Goal: Task Accomplishment & Management: Use online tool/utility

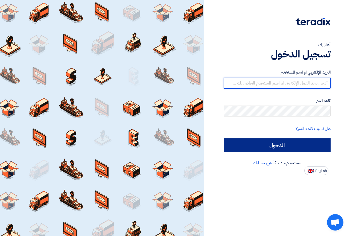
type input "[DOMAIN_NAME][EMAIL_ADDRESS][DOMAIN_NAME]"
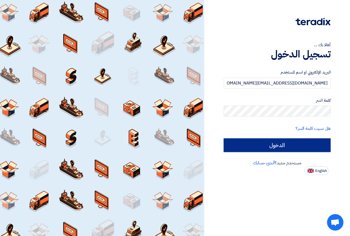
click at [292, 147] on input "الدخول" at bounding box center [277, 145] width 107 height 14
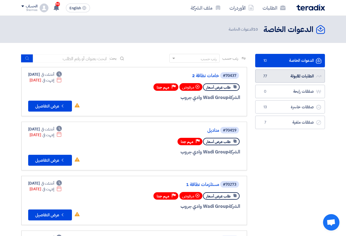
click at [269, 76] on link "الطلبات المقبولة الطلبات المقبولة 77" at bounding box center [290, 75] width 70 height 13
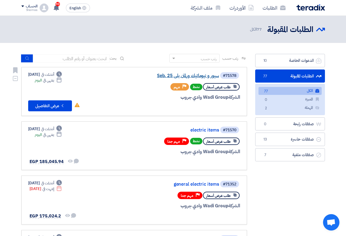
click at [199, 74] on link "سيور و نيوماتيك ورلمان بلي Seb. 25" at bounding box center [164, 75] width 109 height 5
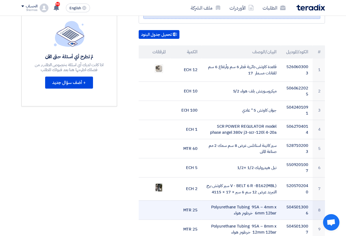
scroll to position [141, 0]
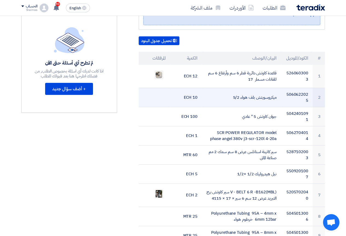
click at [241, 98] on td "ميكروسويتش بلف هواء 5/2" at bounding box center [241, 97] width 79 height 19
click at [239, 98] on td "ميكروسويتش بلف هواء 5/2" at bounding box center [241, 97] width 79 height 19
copy tr "ميكروسويتش بلف هواء 5/2"
